Goal: Find specific page/section: Find specific page/section

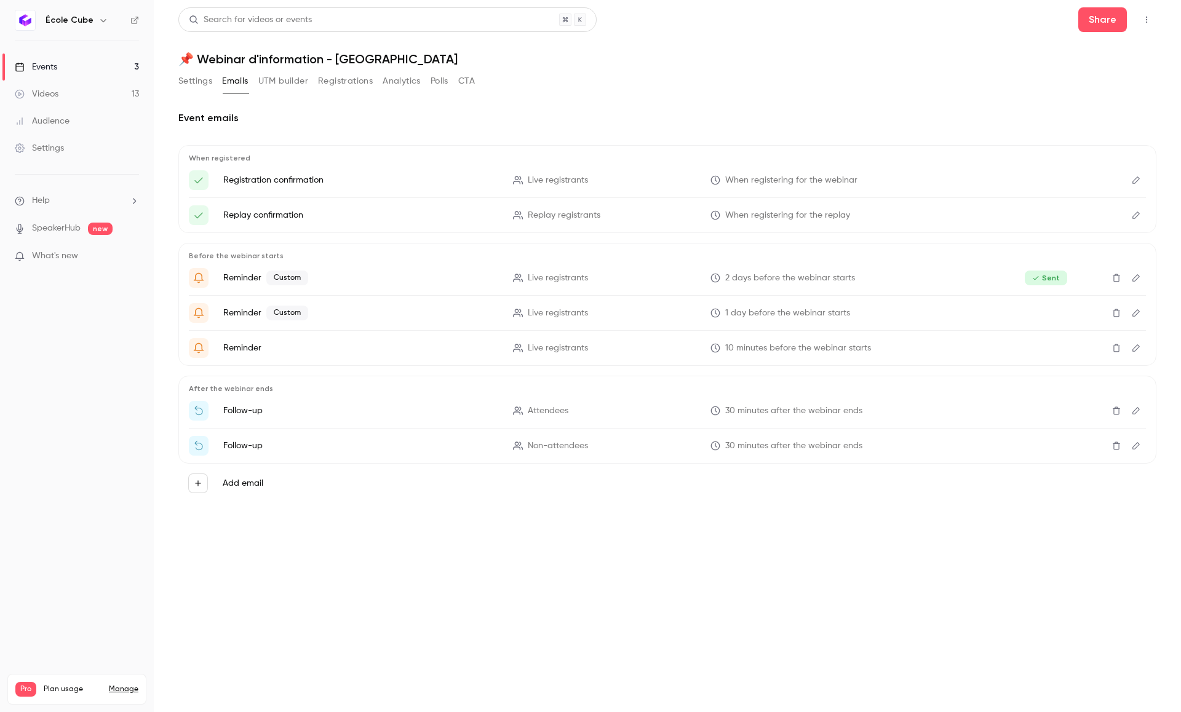
click at [89, 64] on link "Events 3" at bounding box center [77, 66] width 154 height 27
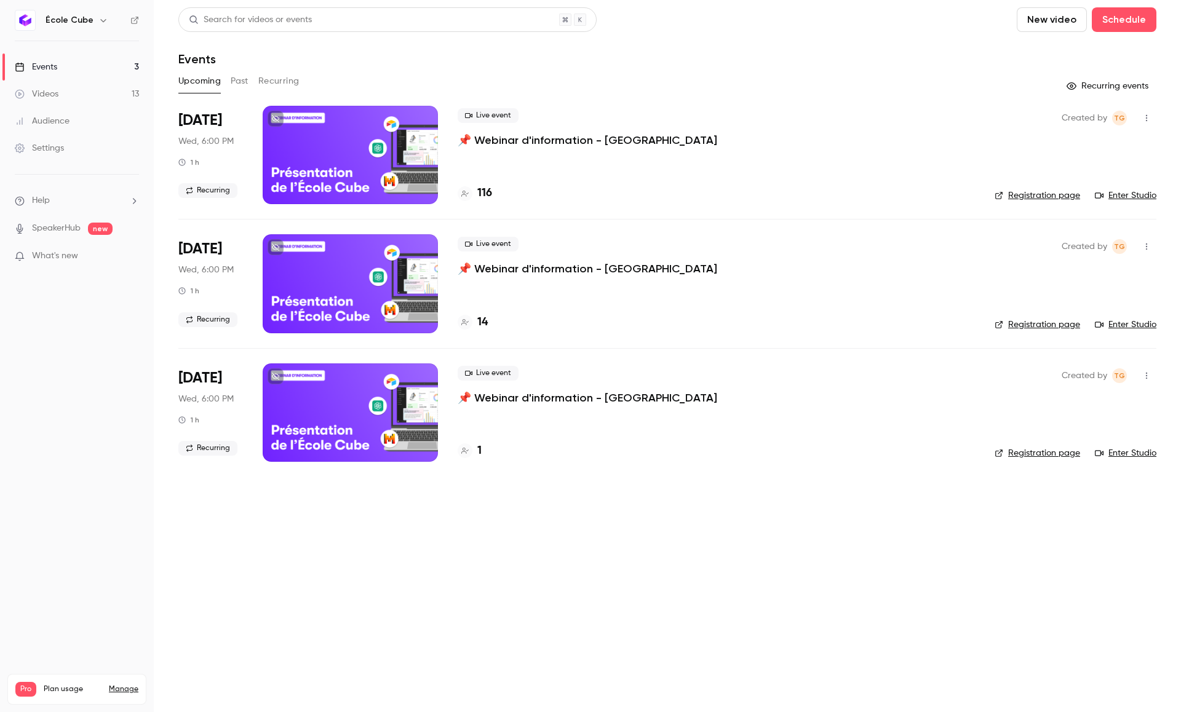
click at [486, 183] on div "Live event 📌 Webinar d'information - École Cube 116" at bounding box center [715, 155] width 517 height 98
click at [486, 191] on h4 "116" at bounding box center [484, 193] width 15 height 17
